Goal: Find specific page/section: Find specific page/section

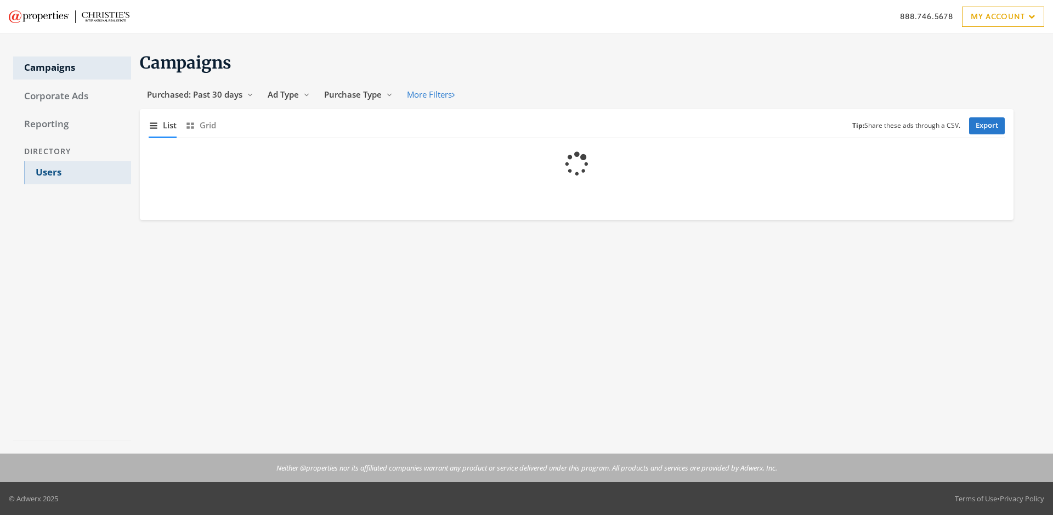
click at [77, 173] on link "Users" at bounding box center [77, 172] width 107 height 23
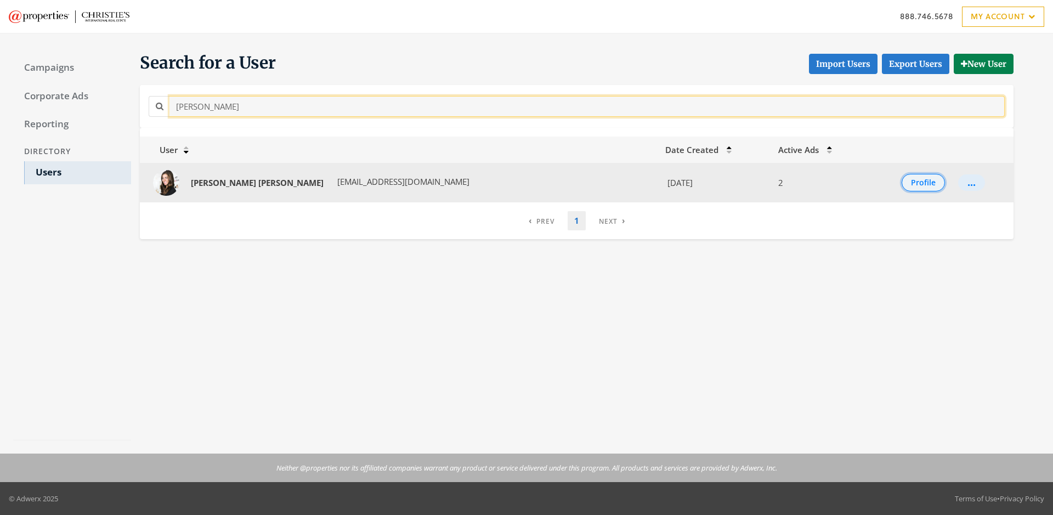
type input "[PERSON_NAME]"
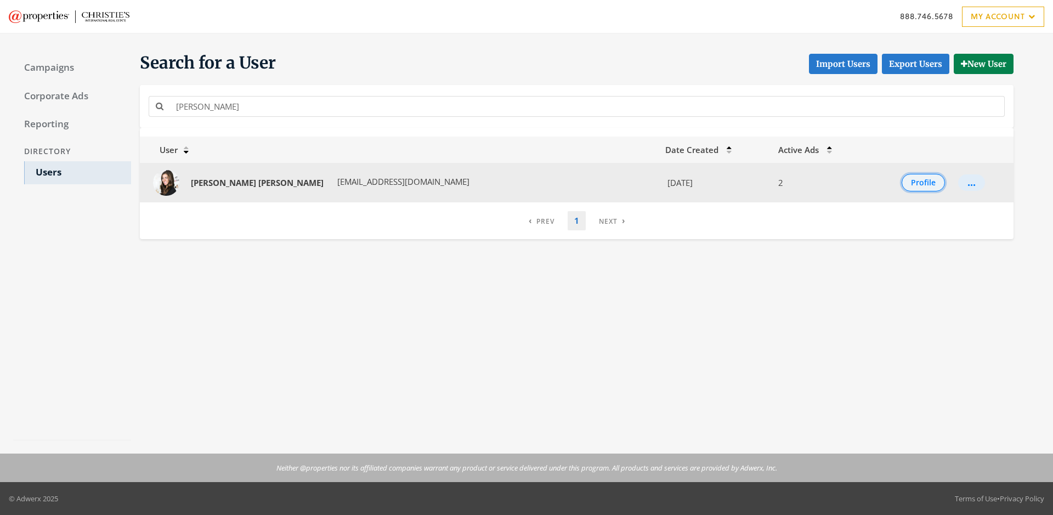
click at [911, 183] on button "Profile" at bounding box center [923, 183] width 43 height 18
